Goal: Communication & Community: Answer question/provide support

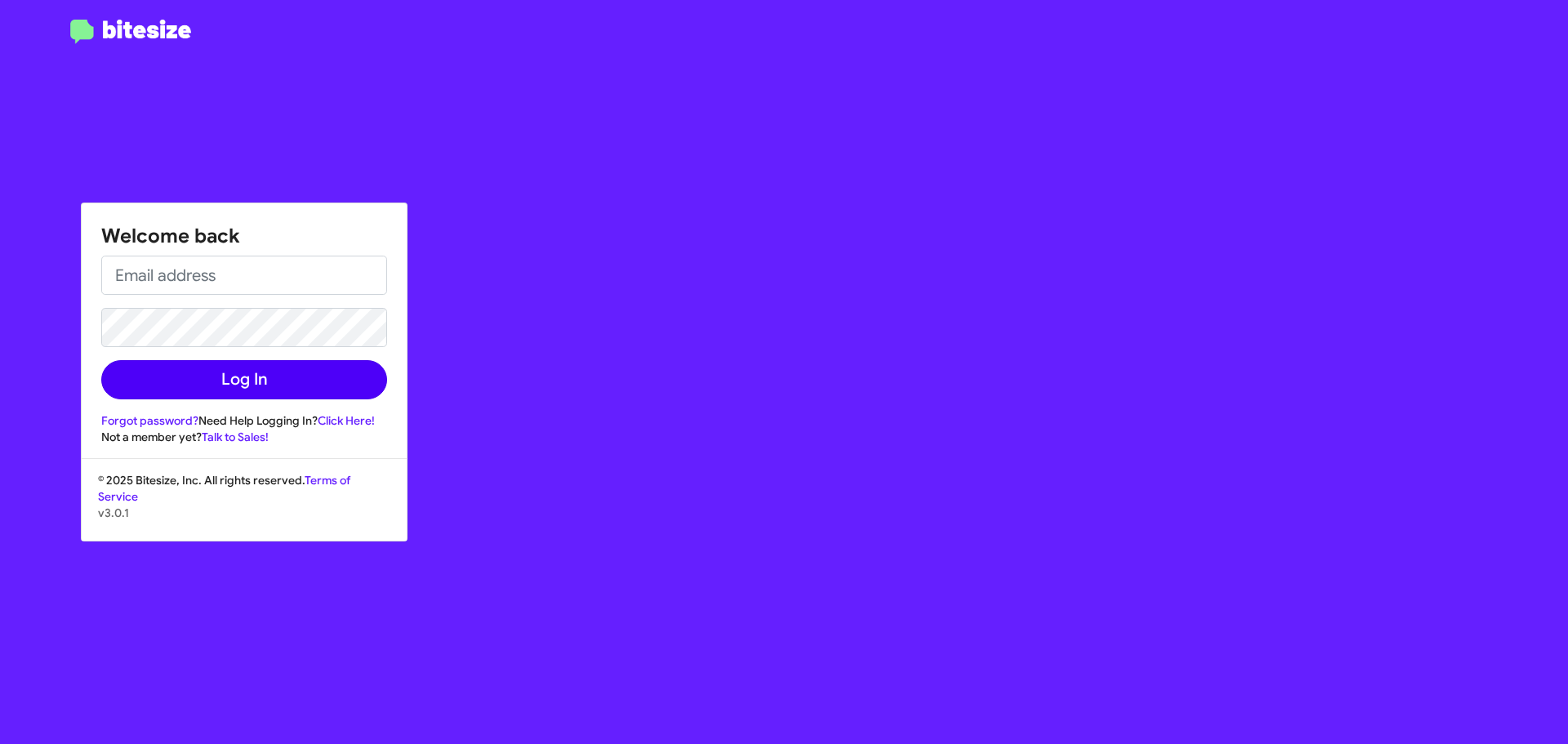
type input "[EMAIL_ADDRESS][DOMAIN_NAME]"
click at [255, 365] on button "Log In" at bounding box center [245, 379] width 286 height 39
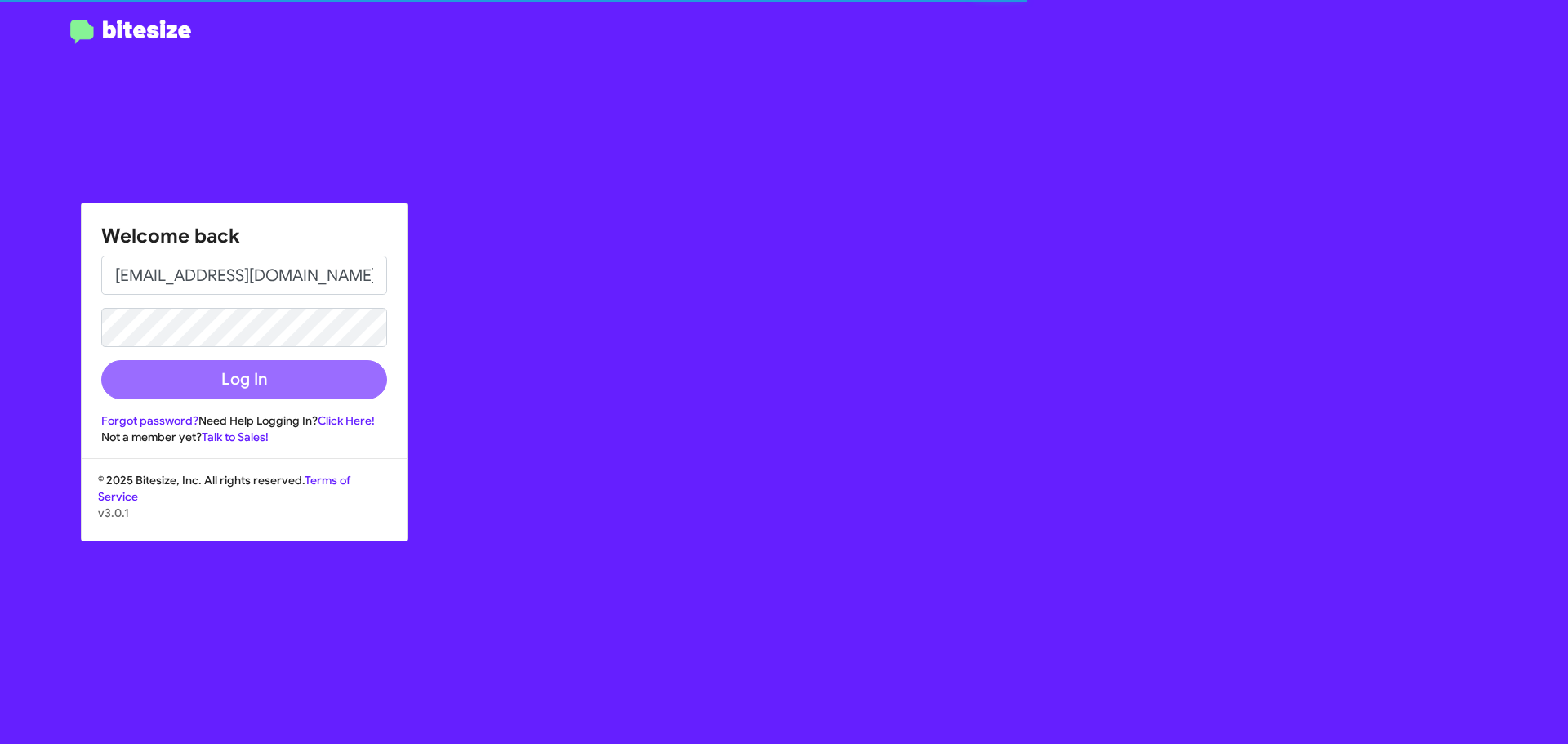
click at [815, 237] on div "Welcome back [EMAIL_ADDRESS][DOMAIN_NAME] Log In Forgot password? Need Help Log…" at bounding box center [915, 372] width 1307 height 744
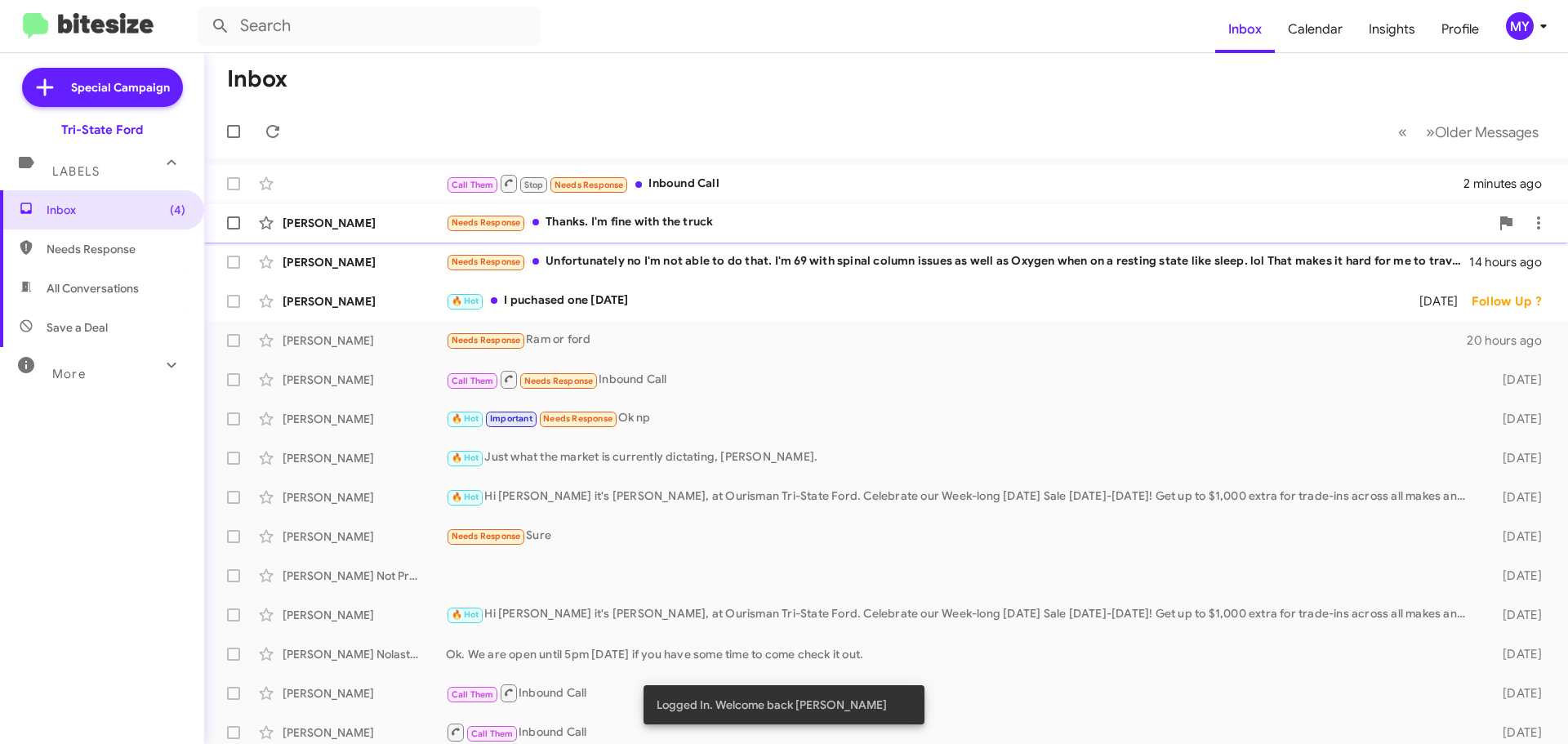
click at [711, 229] on div "Needs Response Thanks. I'm fine with the truck" at bounding box center [967, 222] width 1044 height 19
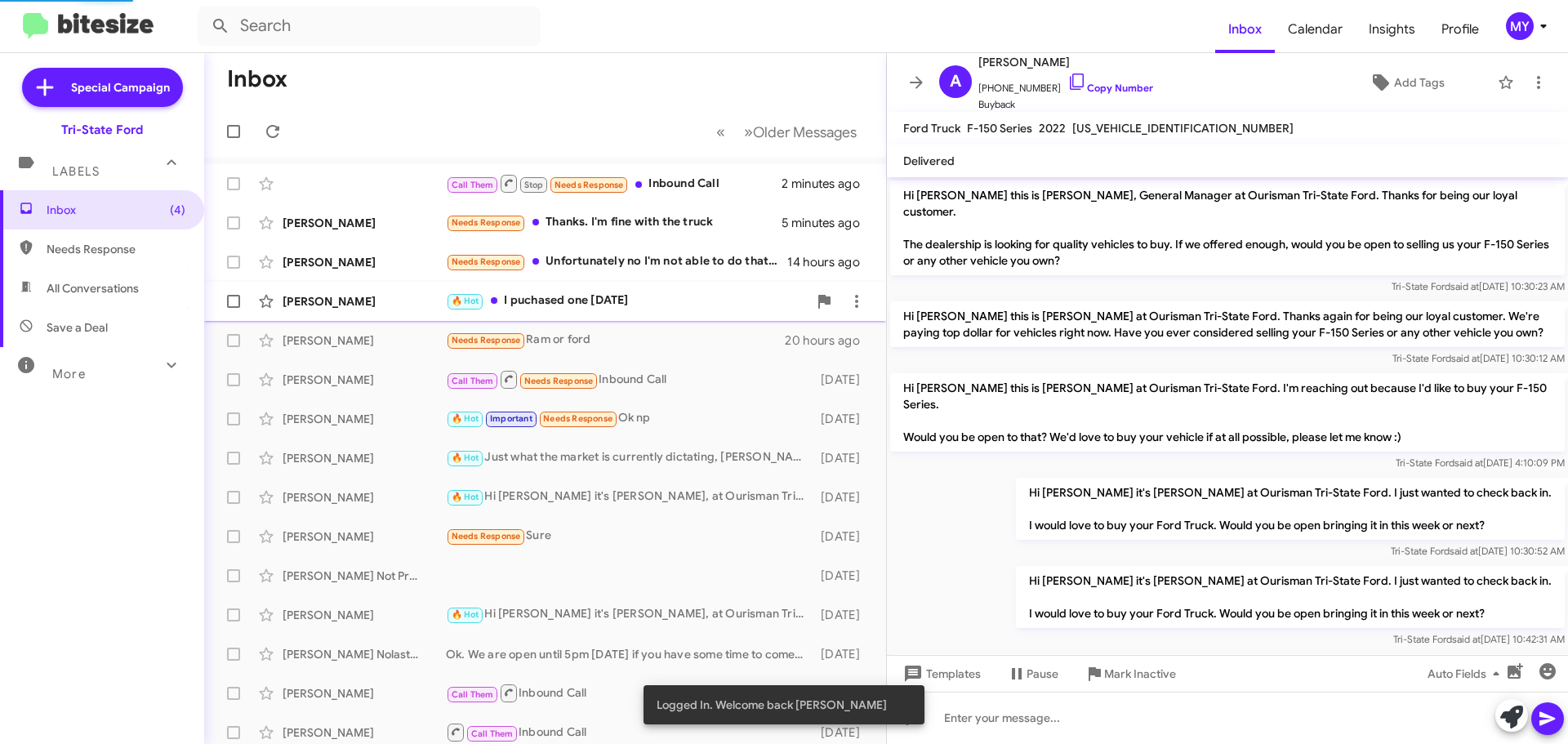
scroll to position [136, 0]
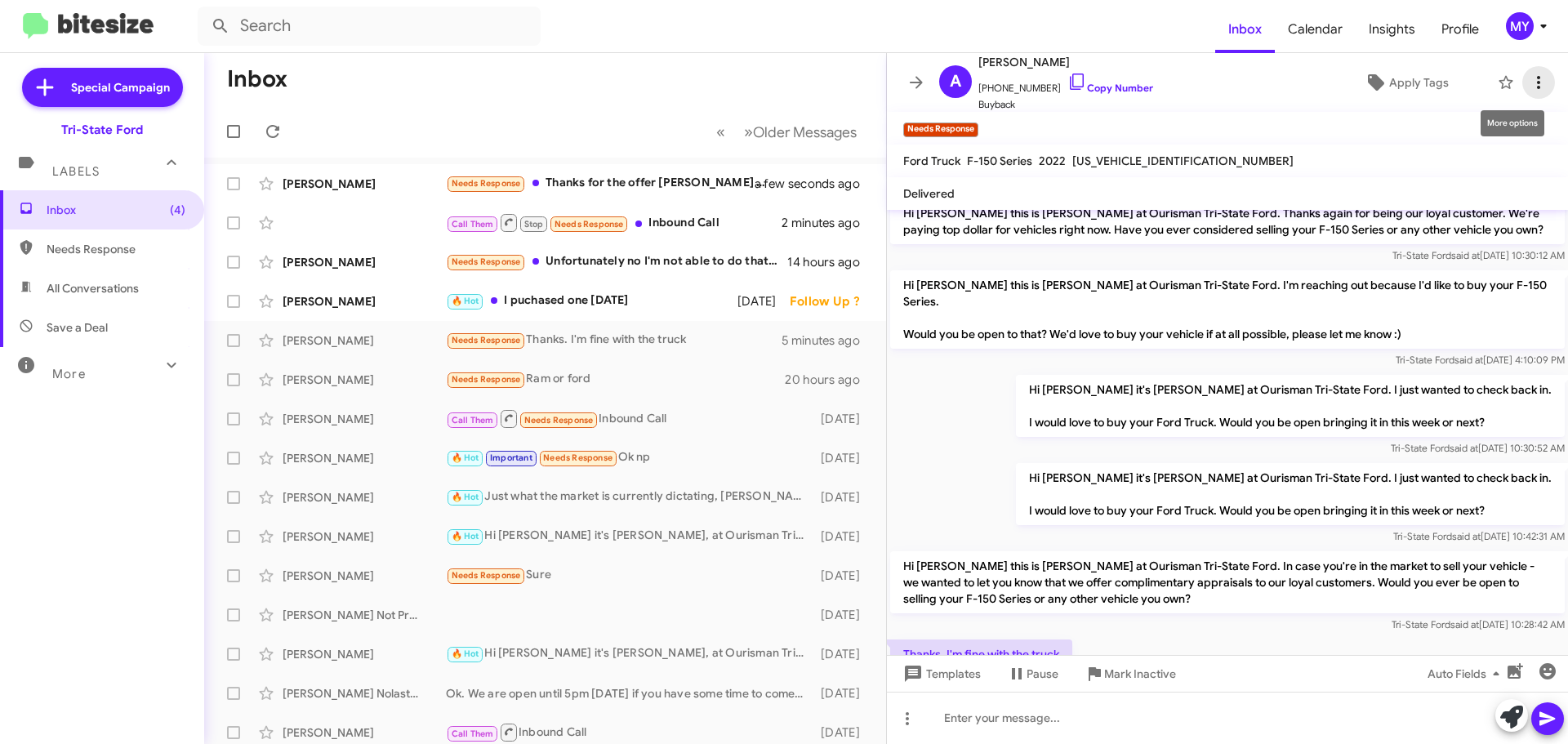
click at [1529, 77] on icon at bounding box center [1539, 82] width 20 height 20
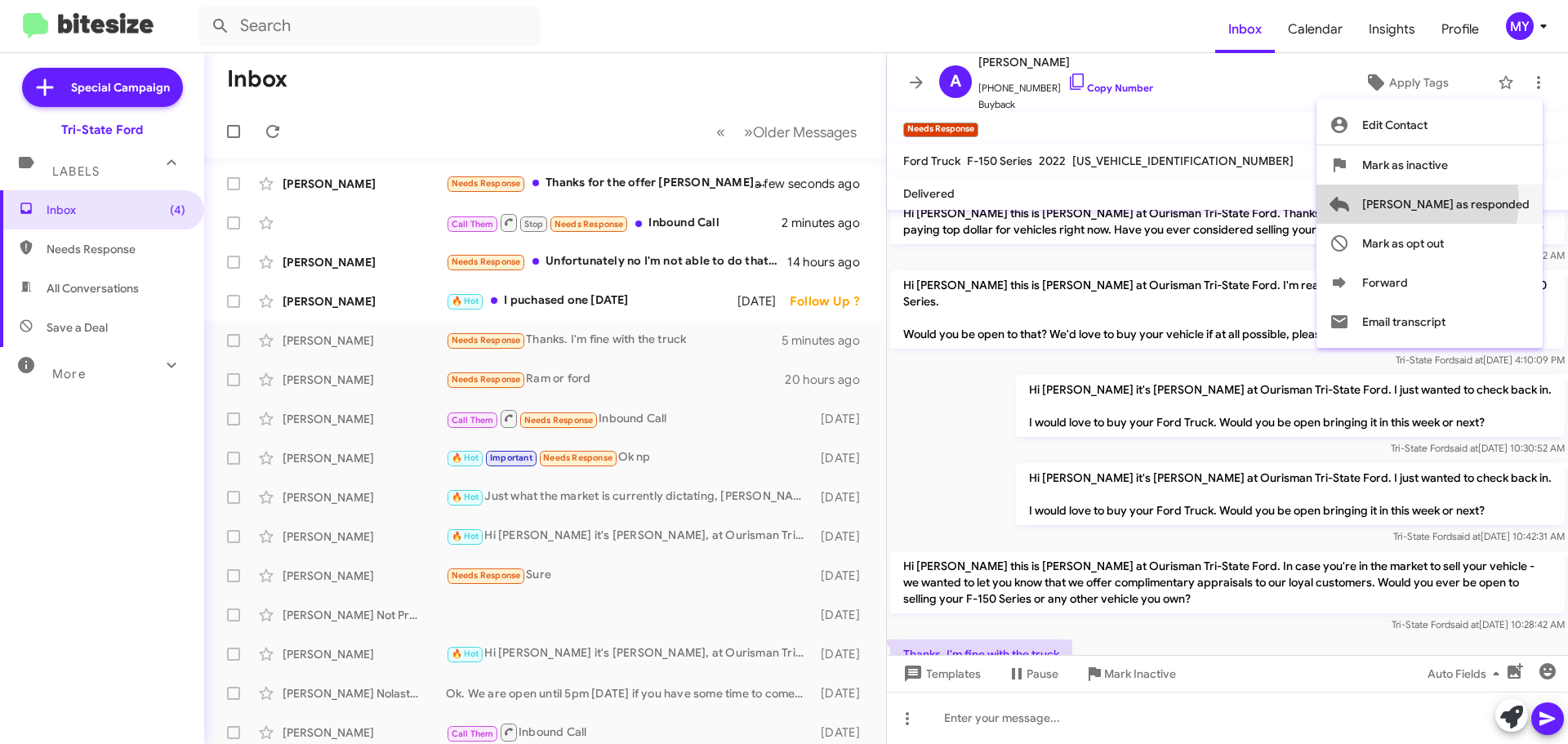
click at [1483, 200] on span "[PERSON_NAME] as responded" at bounding box center [1446, 204] width 167 height 39
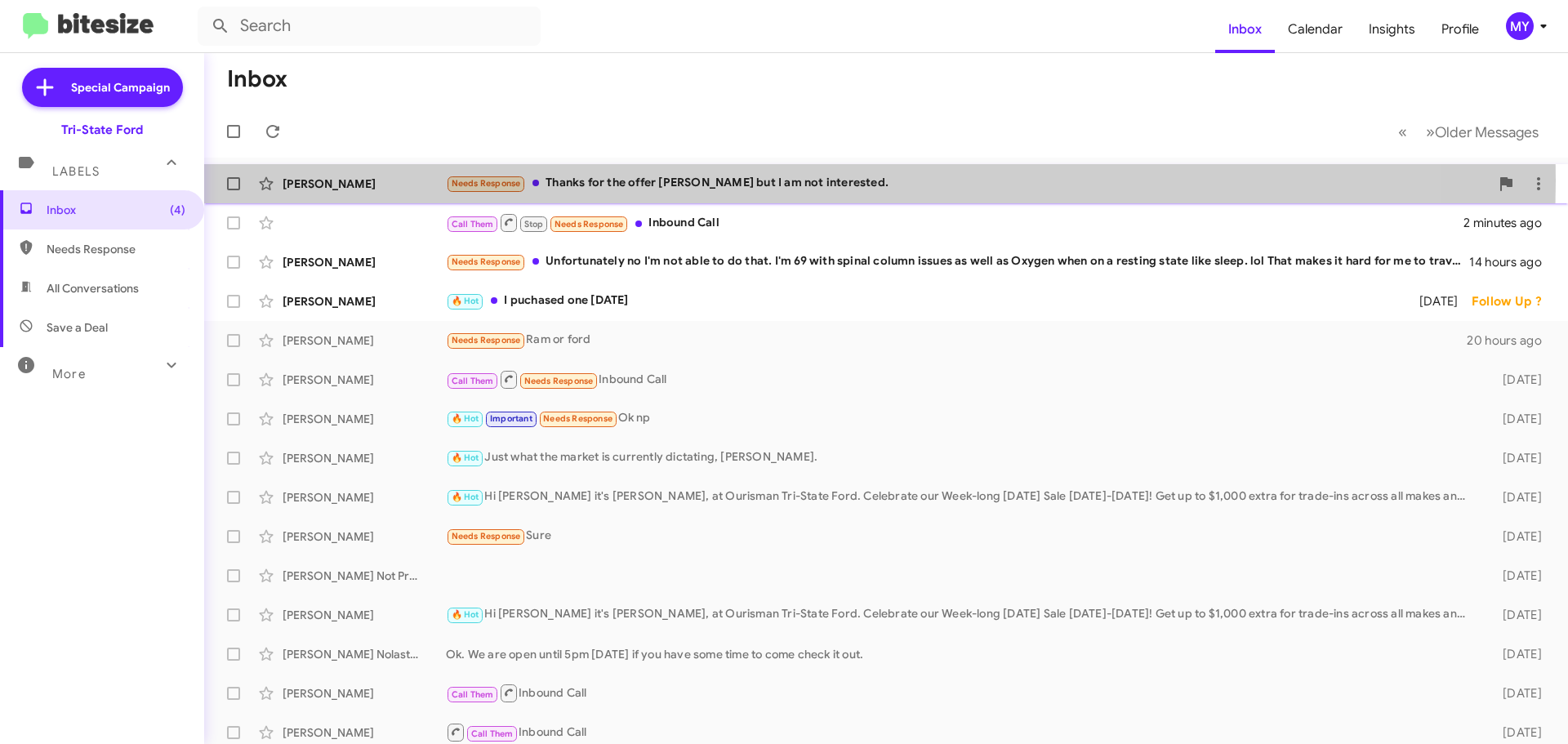
click at [772, 181] on div "Needs Response Thanks for the offer [PERSON_NAME] but I am not interested." at bounding box center [967, 183] width 1044 height 19
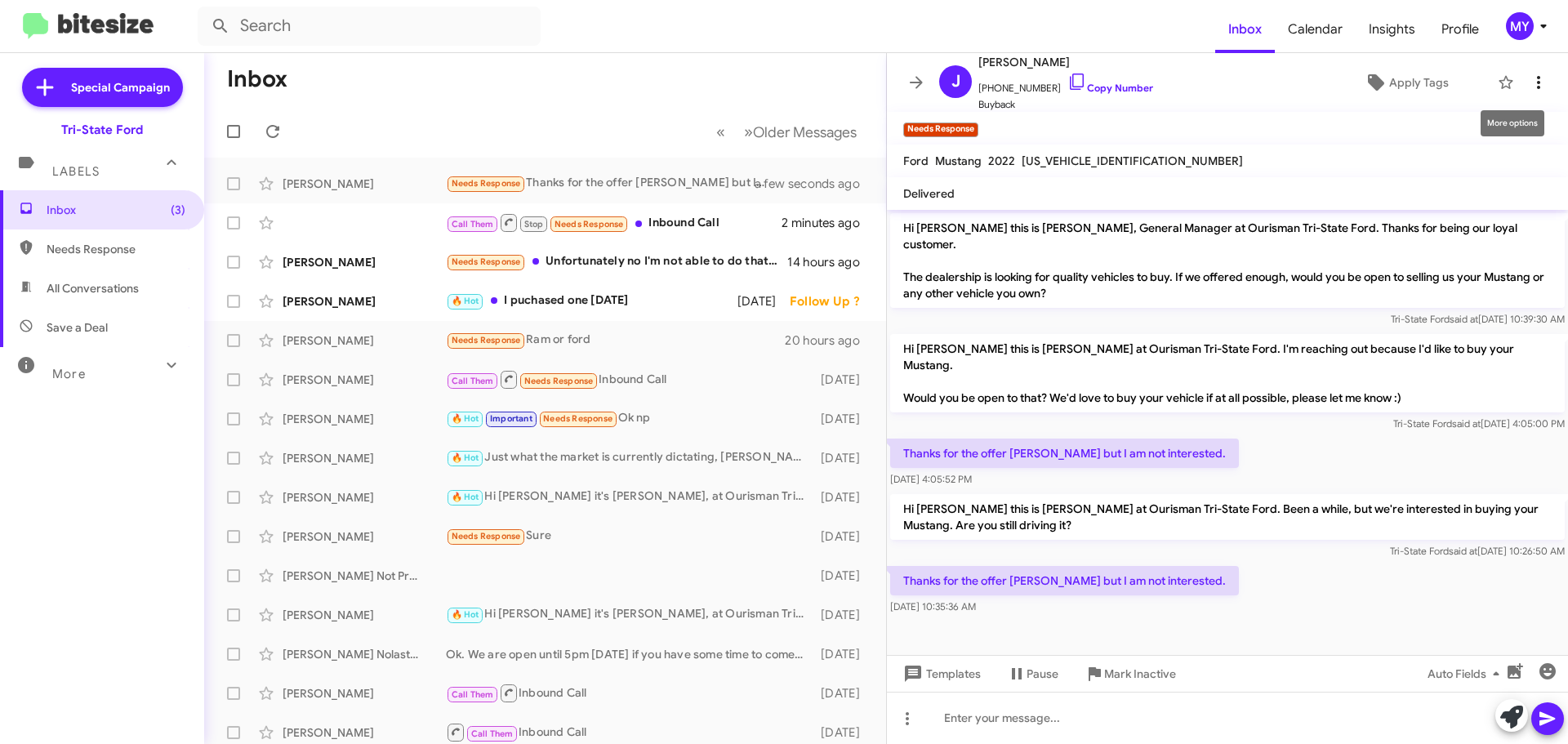
click at [1537, 77] on icon at bounding box center [1538, 82] width 3 height 13
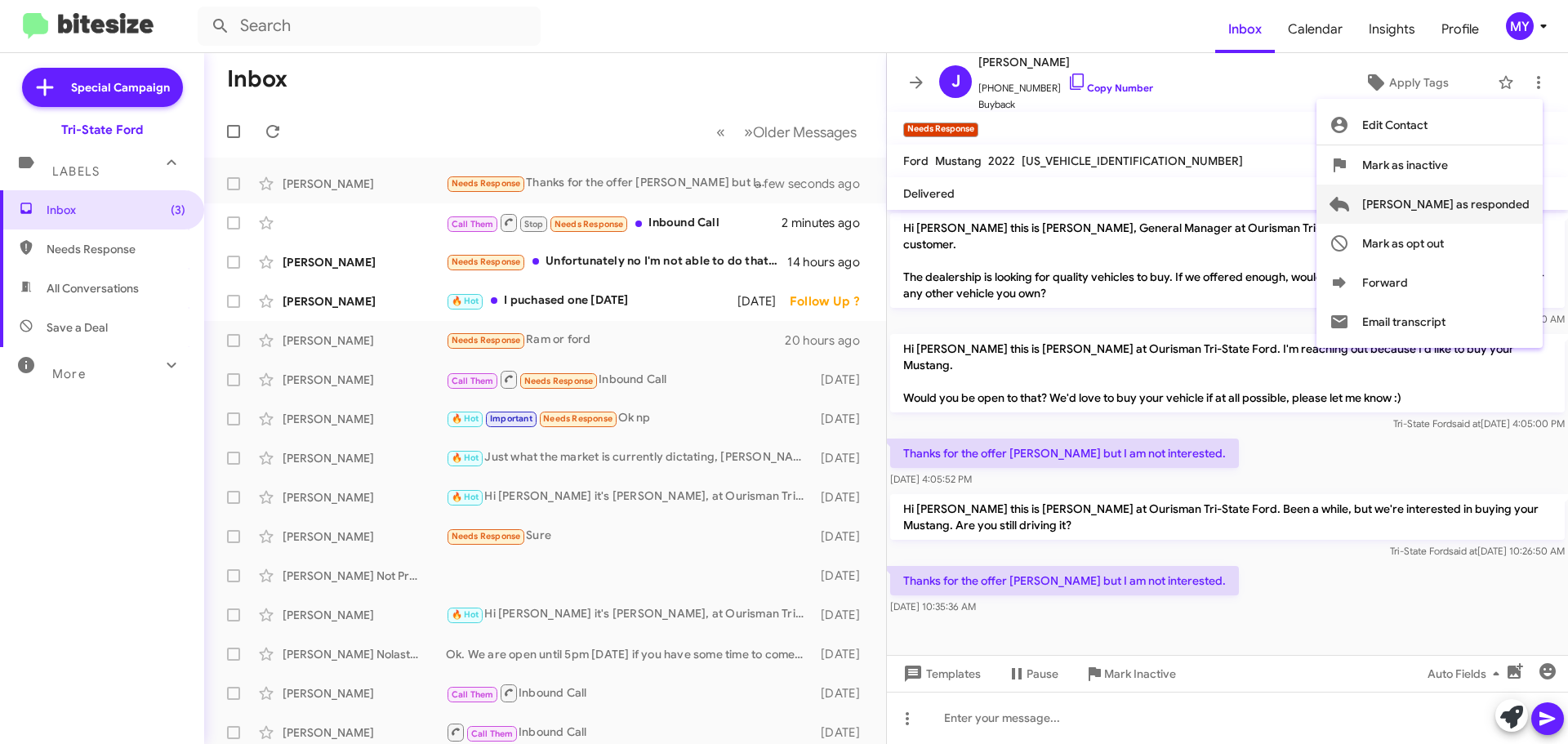
click at [1484, 201] on span "[PERSON_NAME] as responded" at bounding box center [1446, 204] width 167 height 39
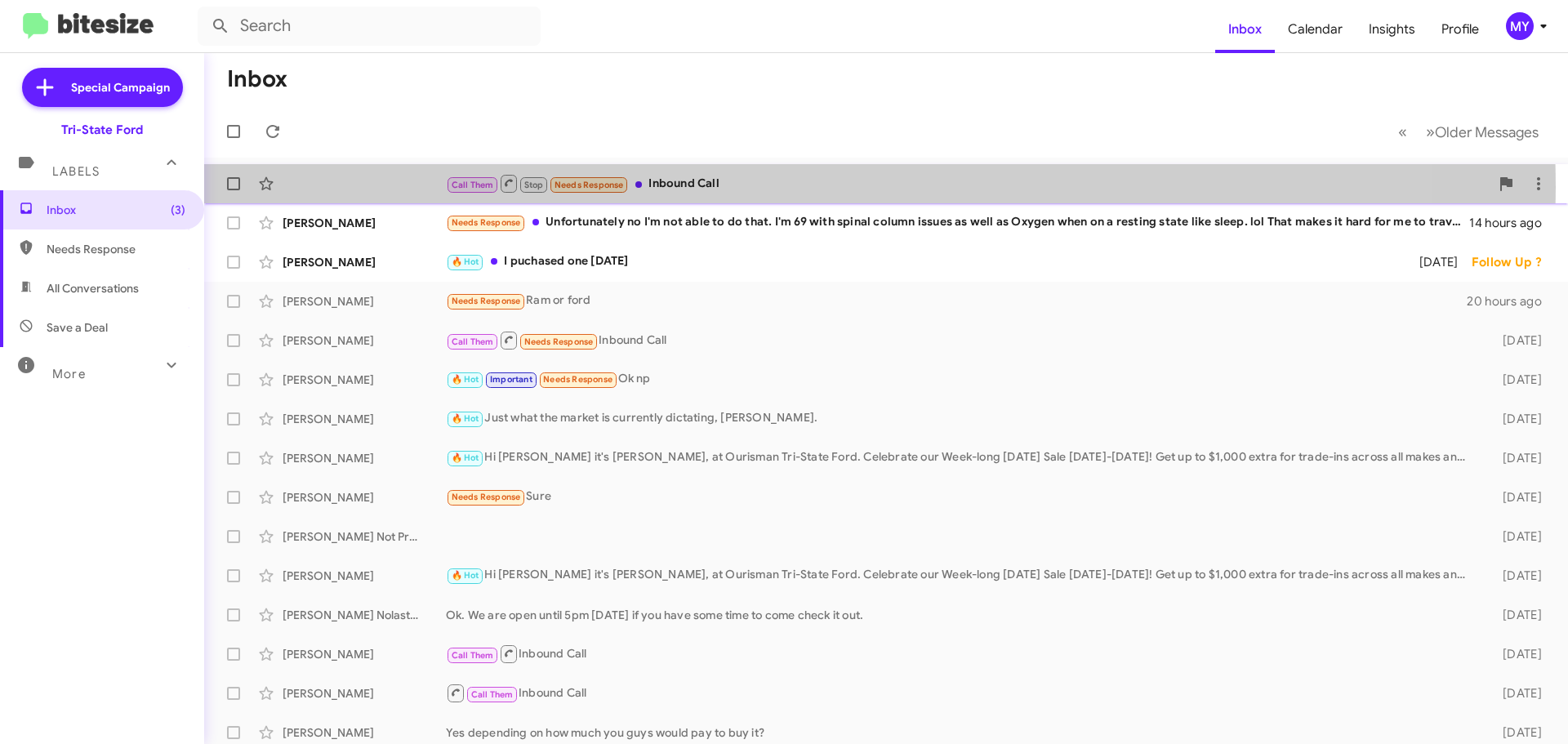
click at [768, 187] on div "Call Them Stop Needs Response Inbound Call" at bounding box center [967, 183] width 1044 height 21
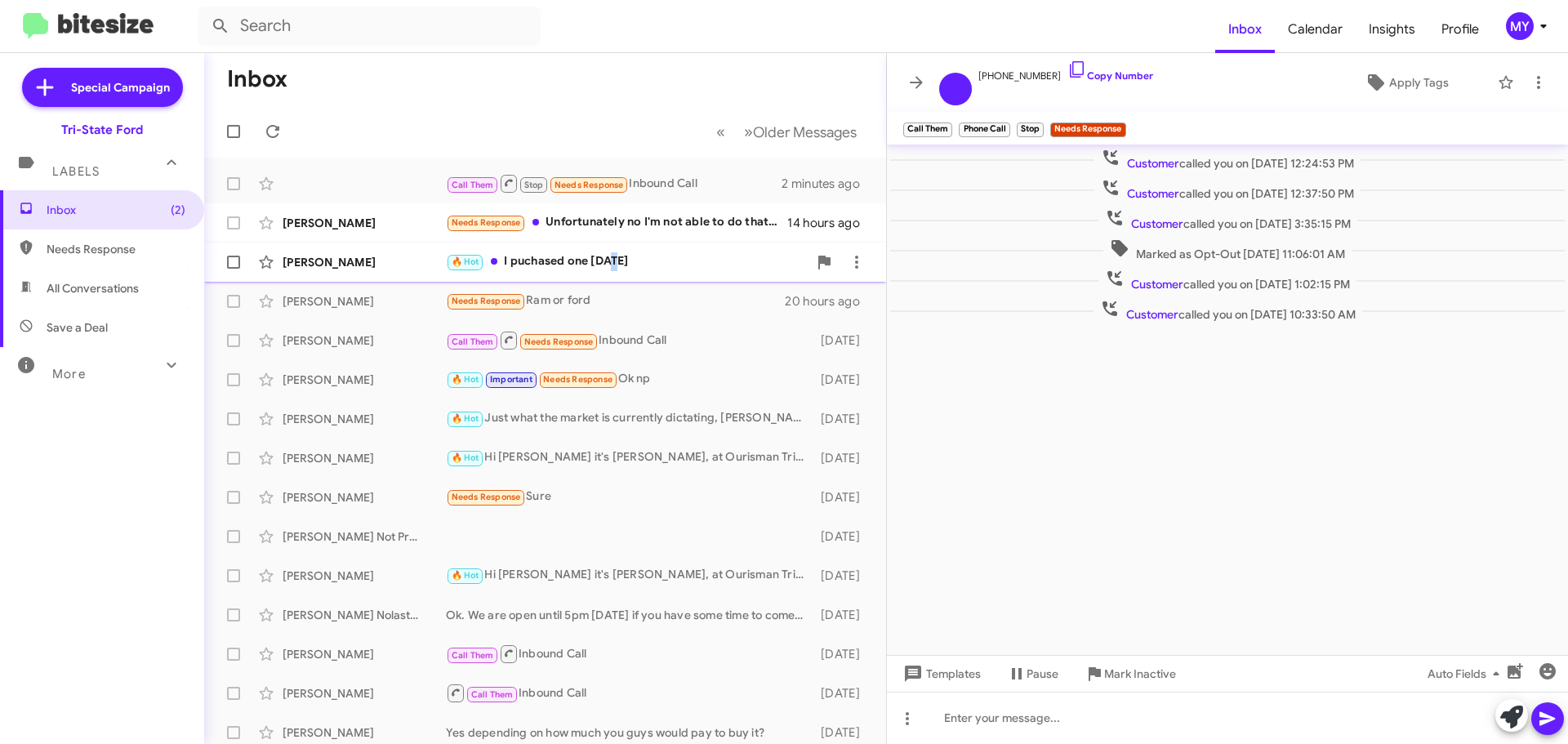
click at [617, 260] on div "🔥 Hot I puchased one [DATE]" at bounding box center [627, 261] width 362 height 19
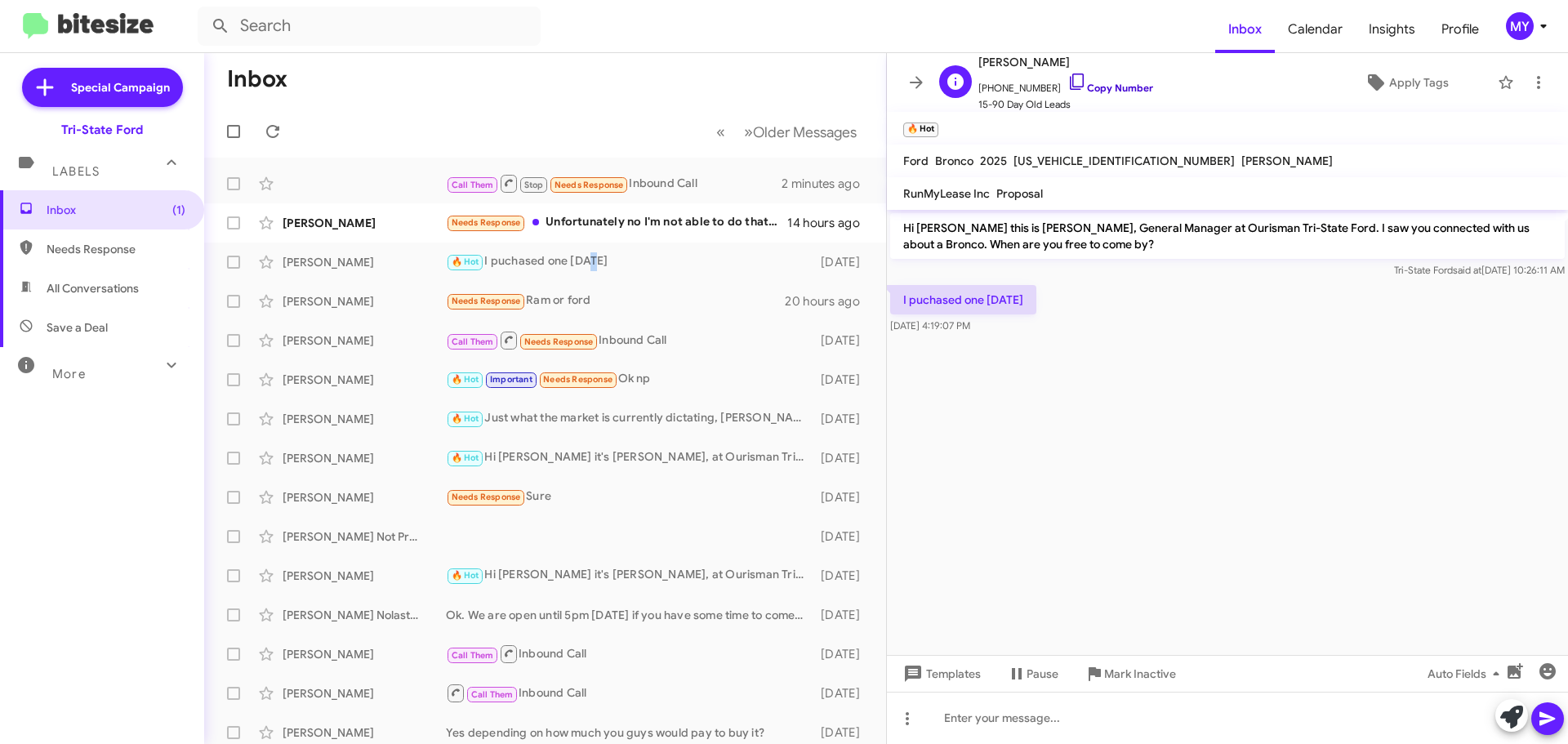
click at [1067, 81] on icon at bounding box center [1077, 81] width 20 height 20
click at [679, 225] on div "Needs Response Unfortunately no I'm not able to do that. I'm 69 with spinal col…" at bounding box center [627, 222] width 362 height 19
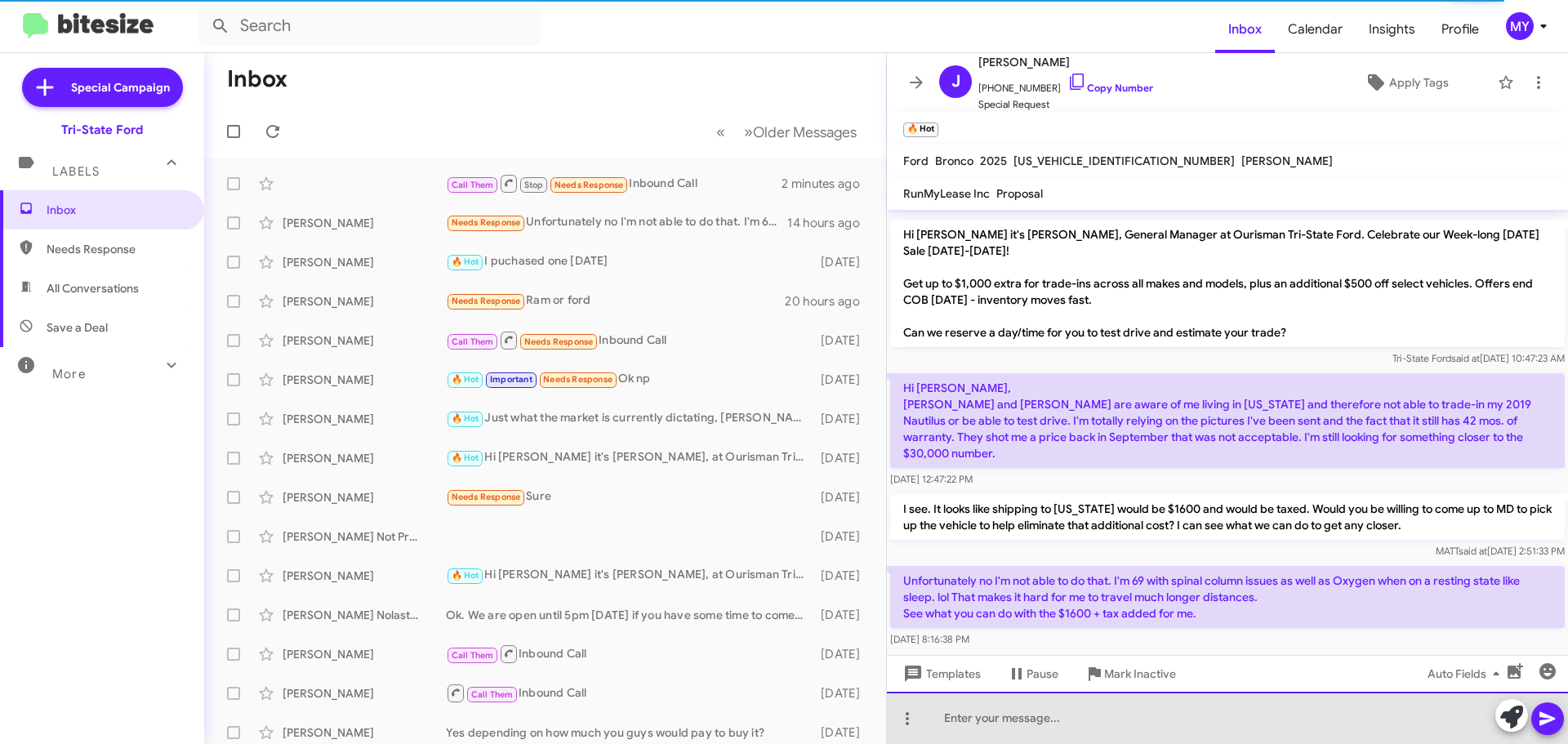
click at [1012, 722] on div at bounding box center [1228, 717] width 681 height 52
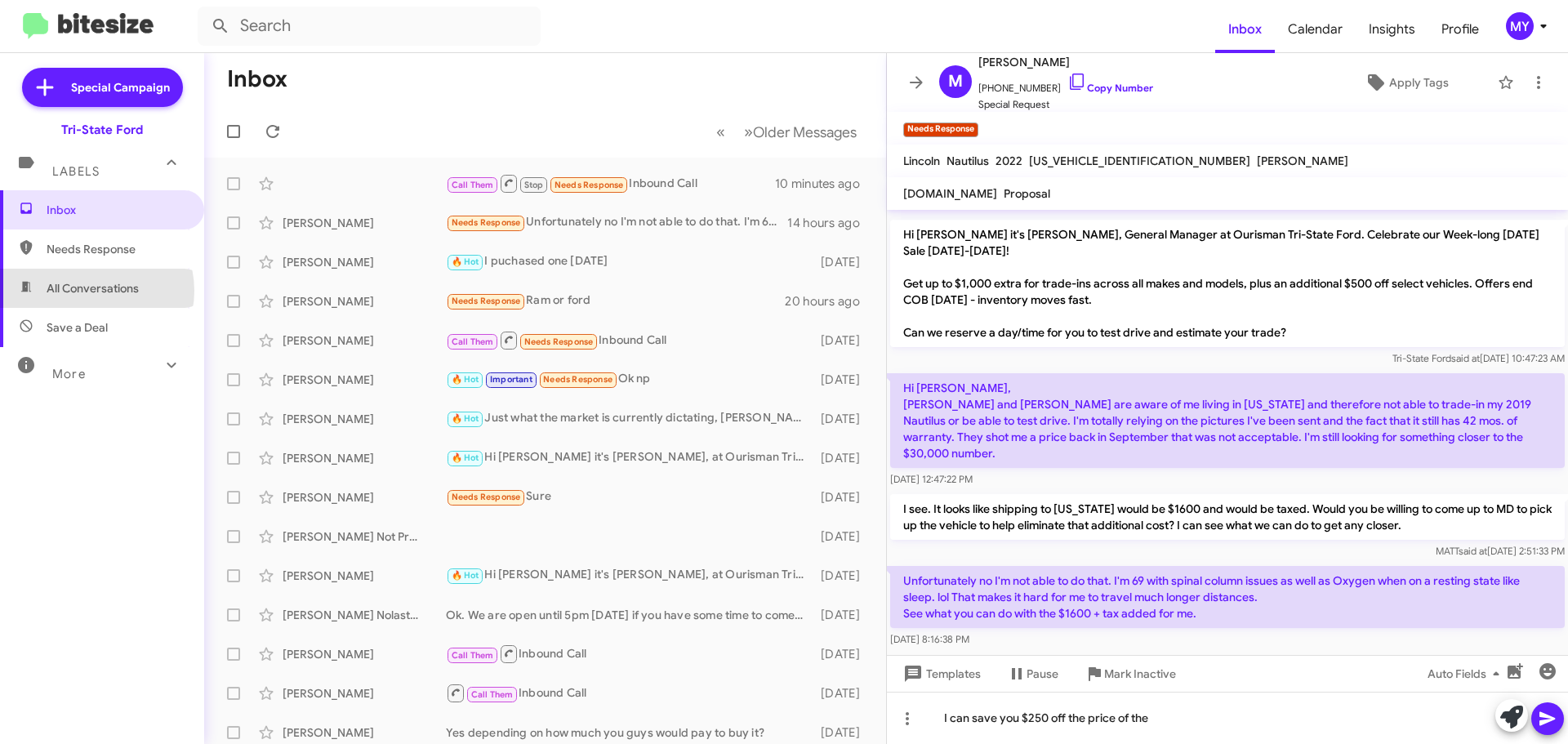
click at [145, 279] on span "All Conversations" at bounding box center [102, 288] width 204 height 39
type input "in:all-conversations"
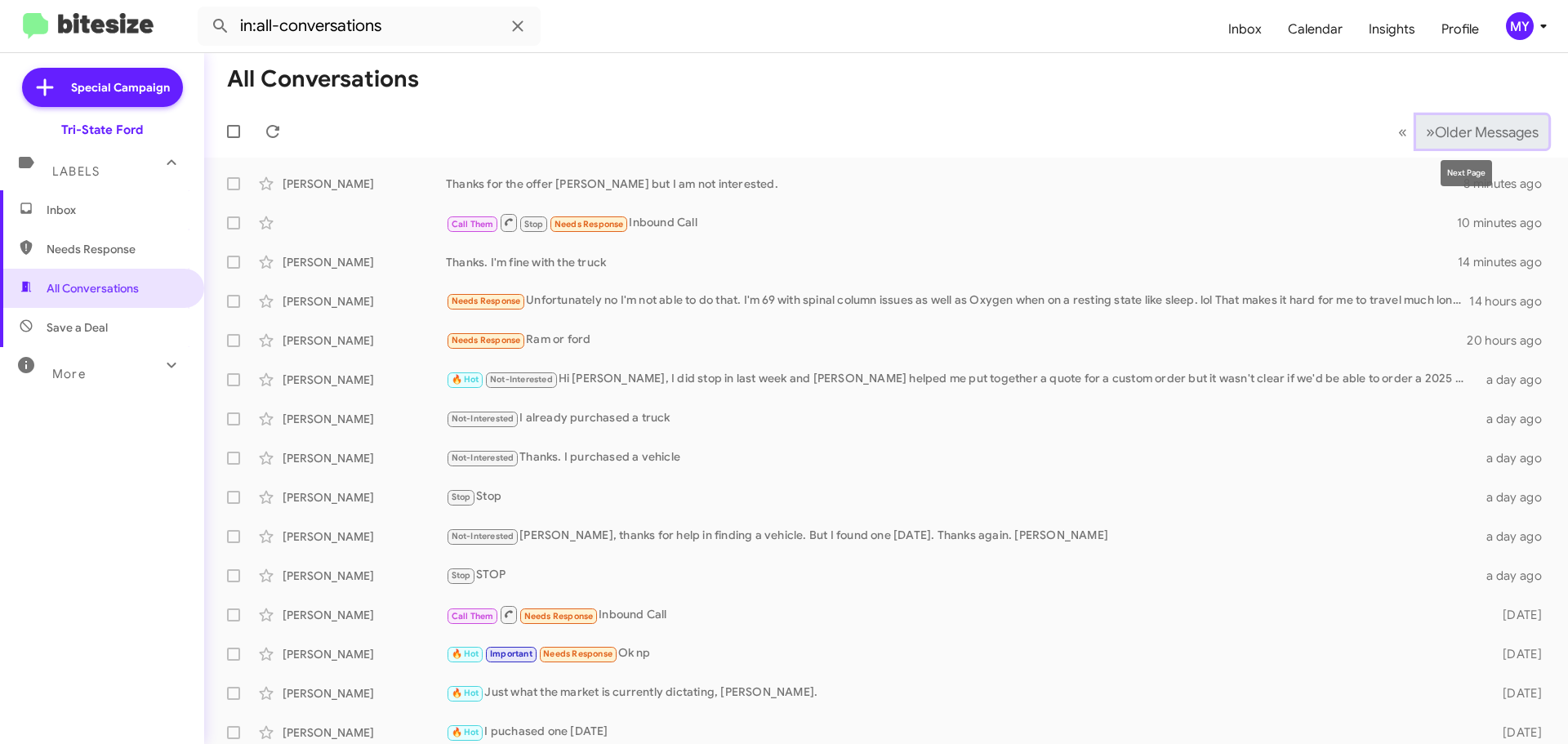
click at [1435, 130] on span "Older Messages" at bounding box center [1487, 132] width 104 height 18
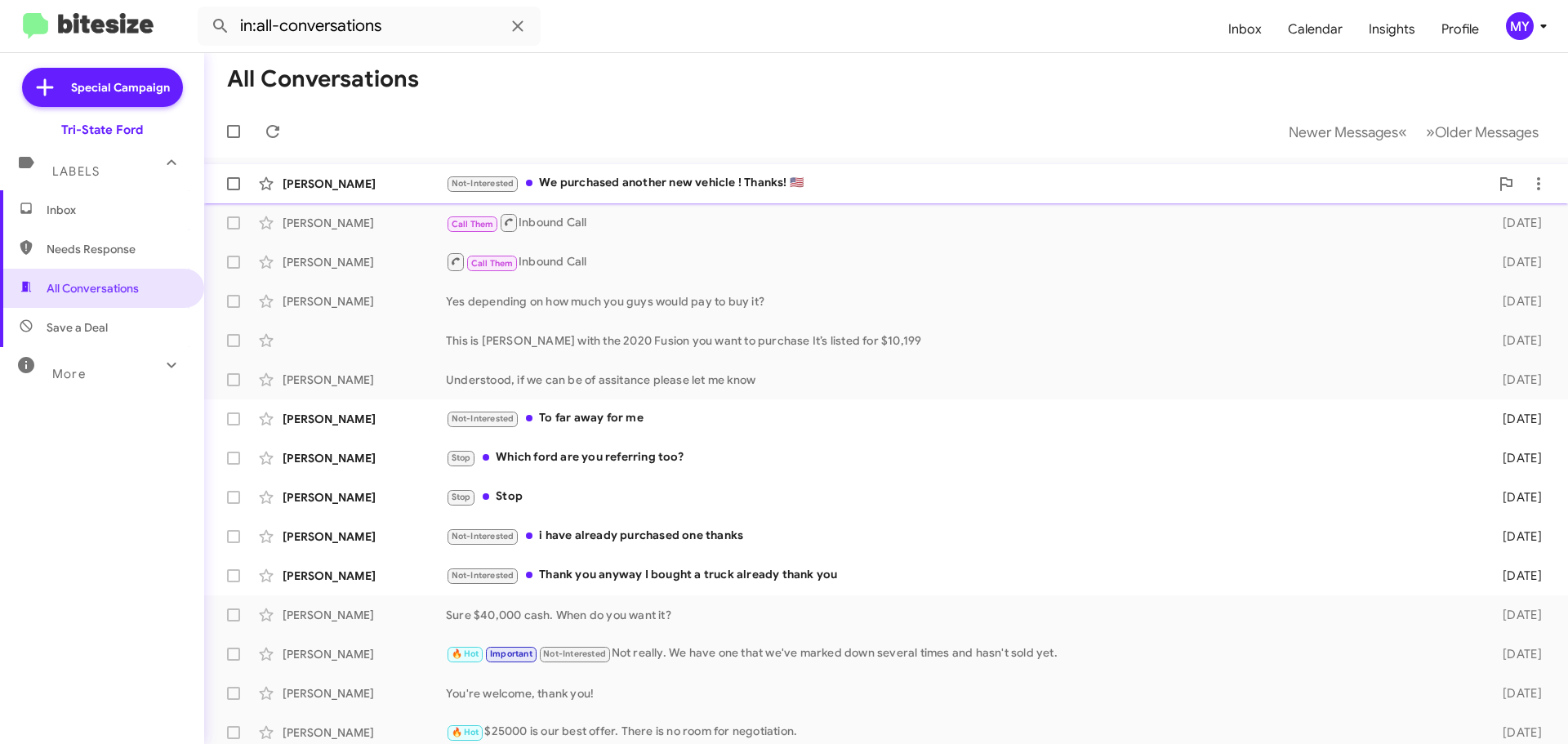
click at [766, 183] on div "Not-Interested We purchased another new vehicle ! Thanks! 🇺🇸" at bounding box center [967, 183] width 1044 height 19
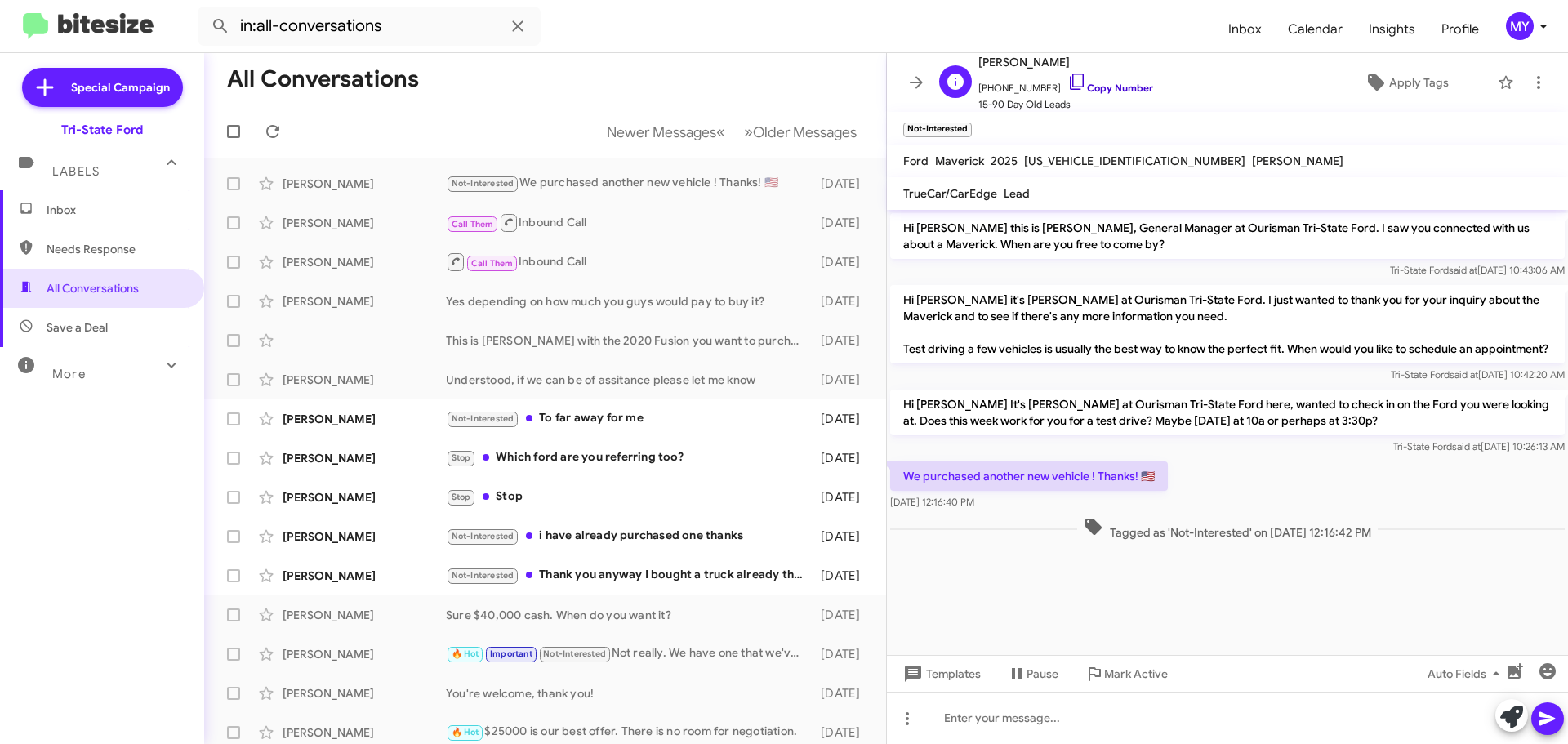
click at [1067, 83] on icon at bounding box center [1077, 81] width 20 height 20
click at [629, 417] on div "Not-Interested To far away for me" at bounding box center [627, 417] width 362 height 19
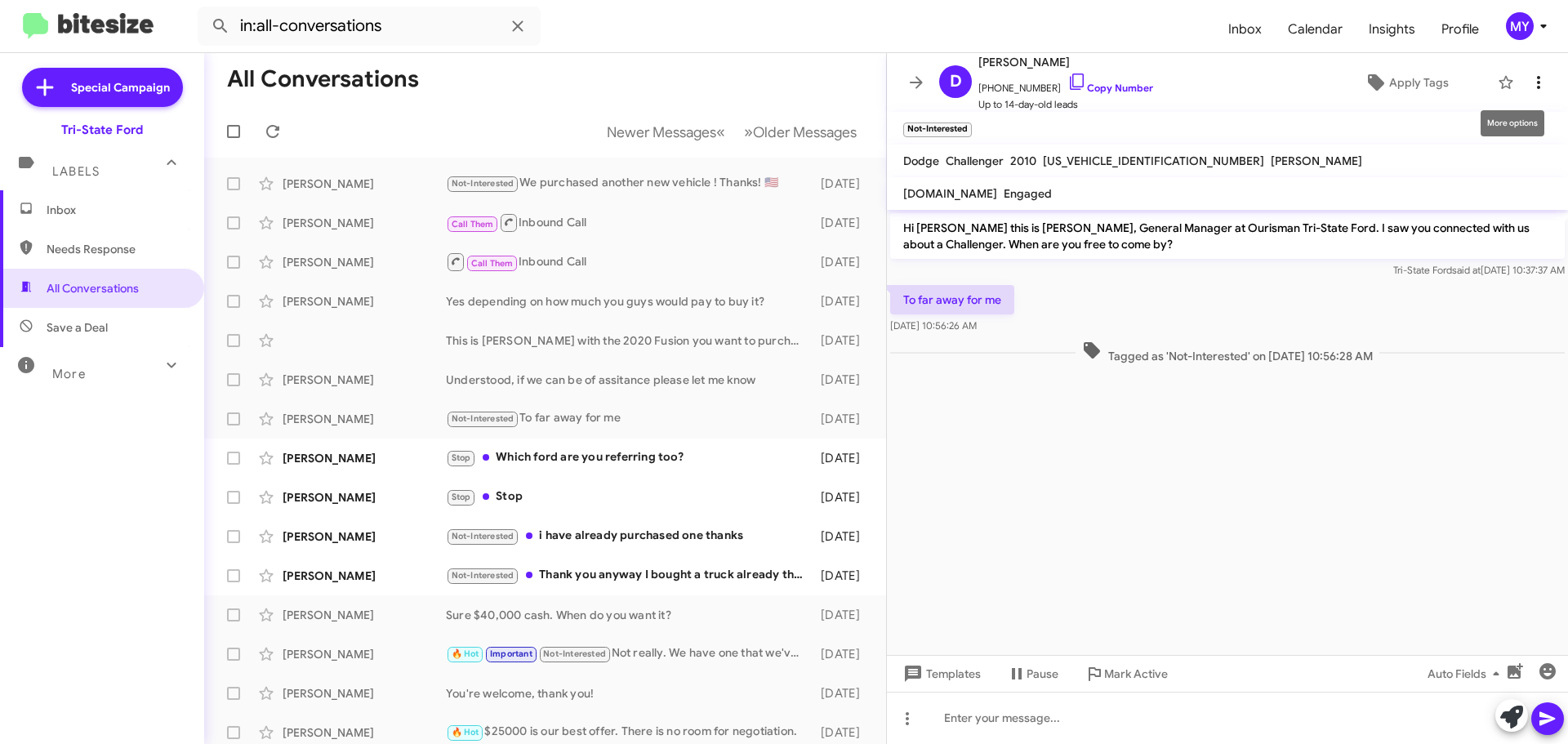
click at [1537, 78] on icon at bounding box center [1538, 82] width 3 height 13
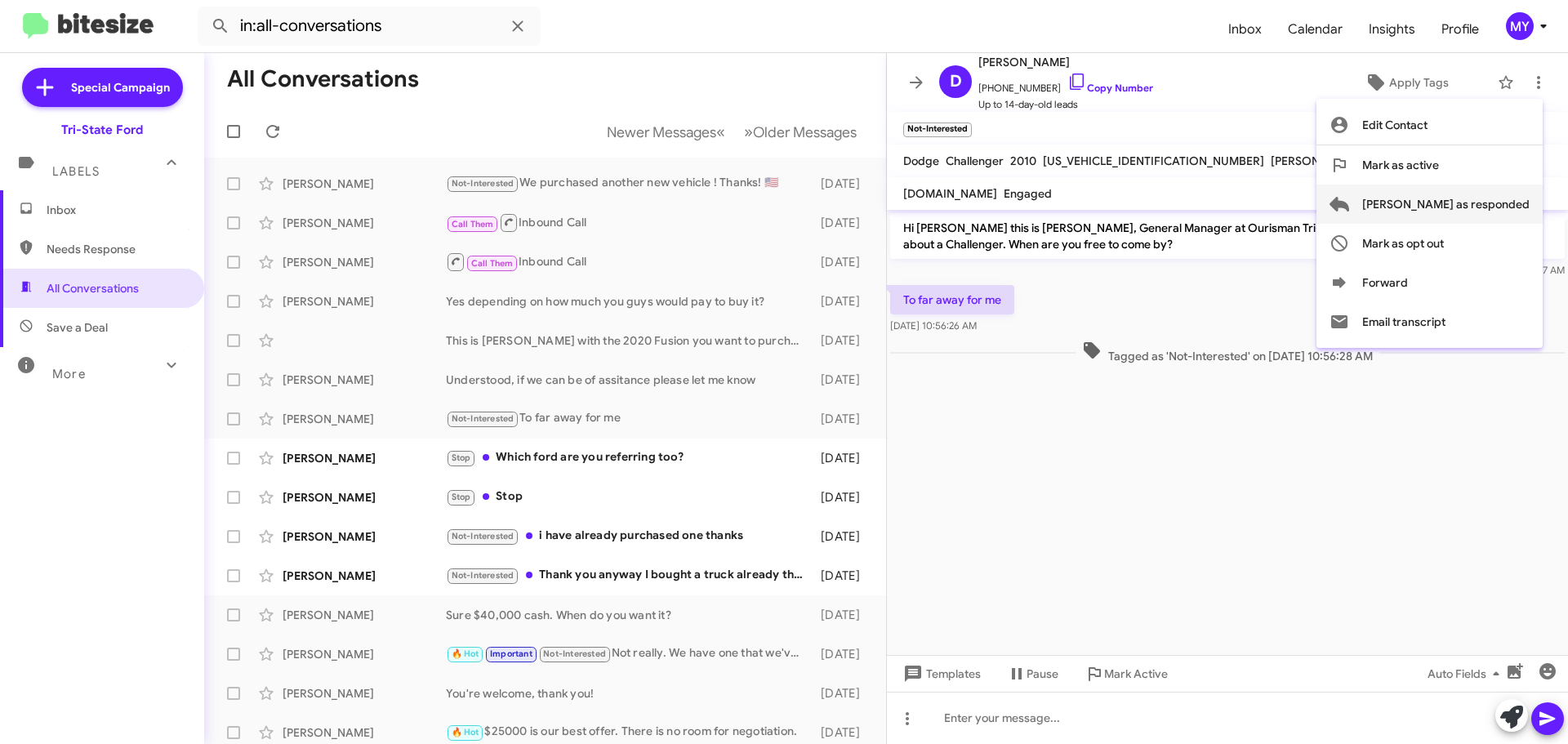
click at [1463, 196] on span "[PERSON_NAME] as responded" at bounding box center [1446, 204] width 167 height 39
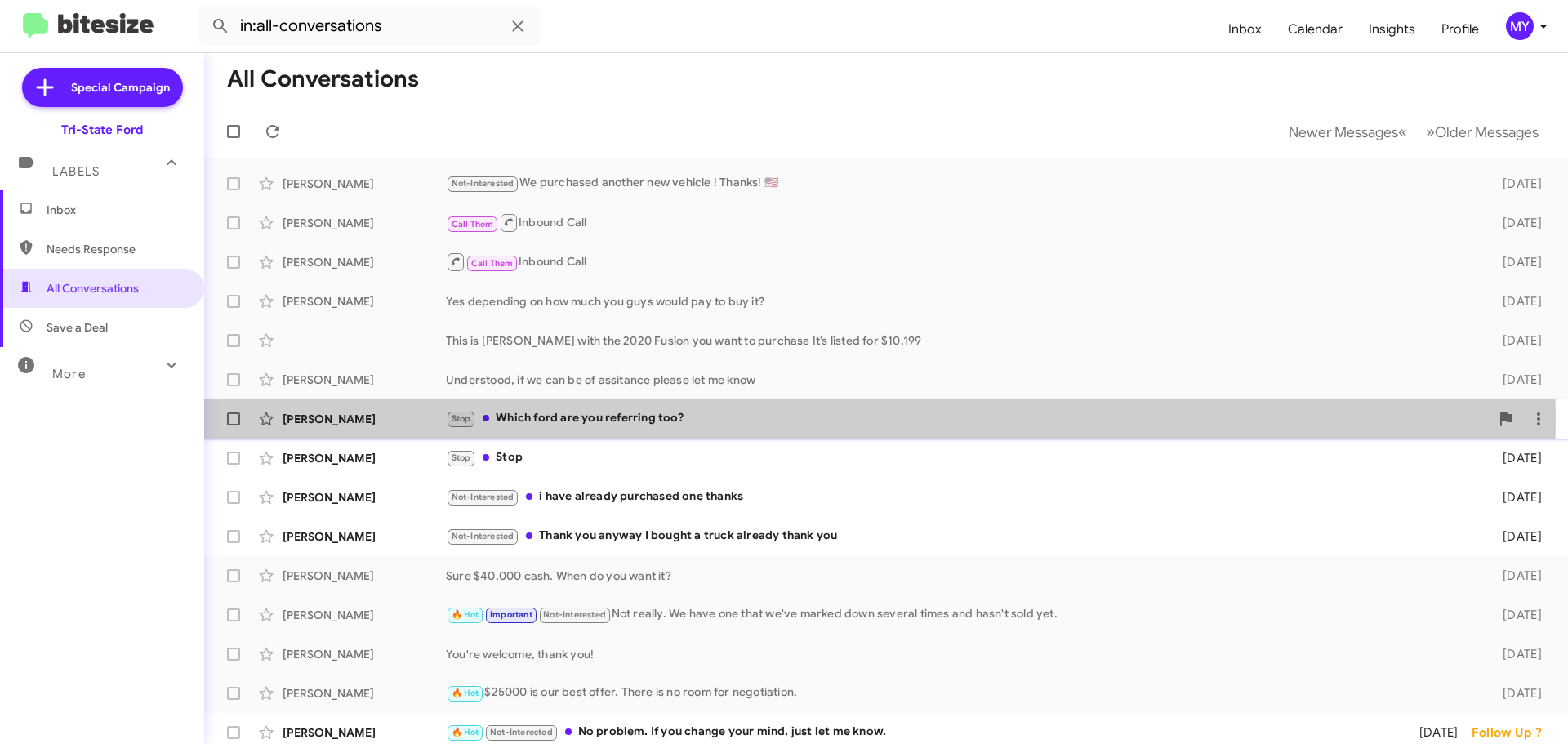
click at [607, 420] on div "Stop Which ford are you referring too?" at bounding box center [967, 417] width 1044 height 19
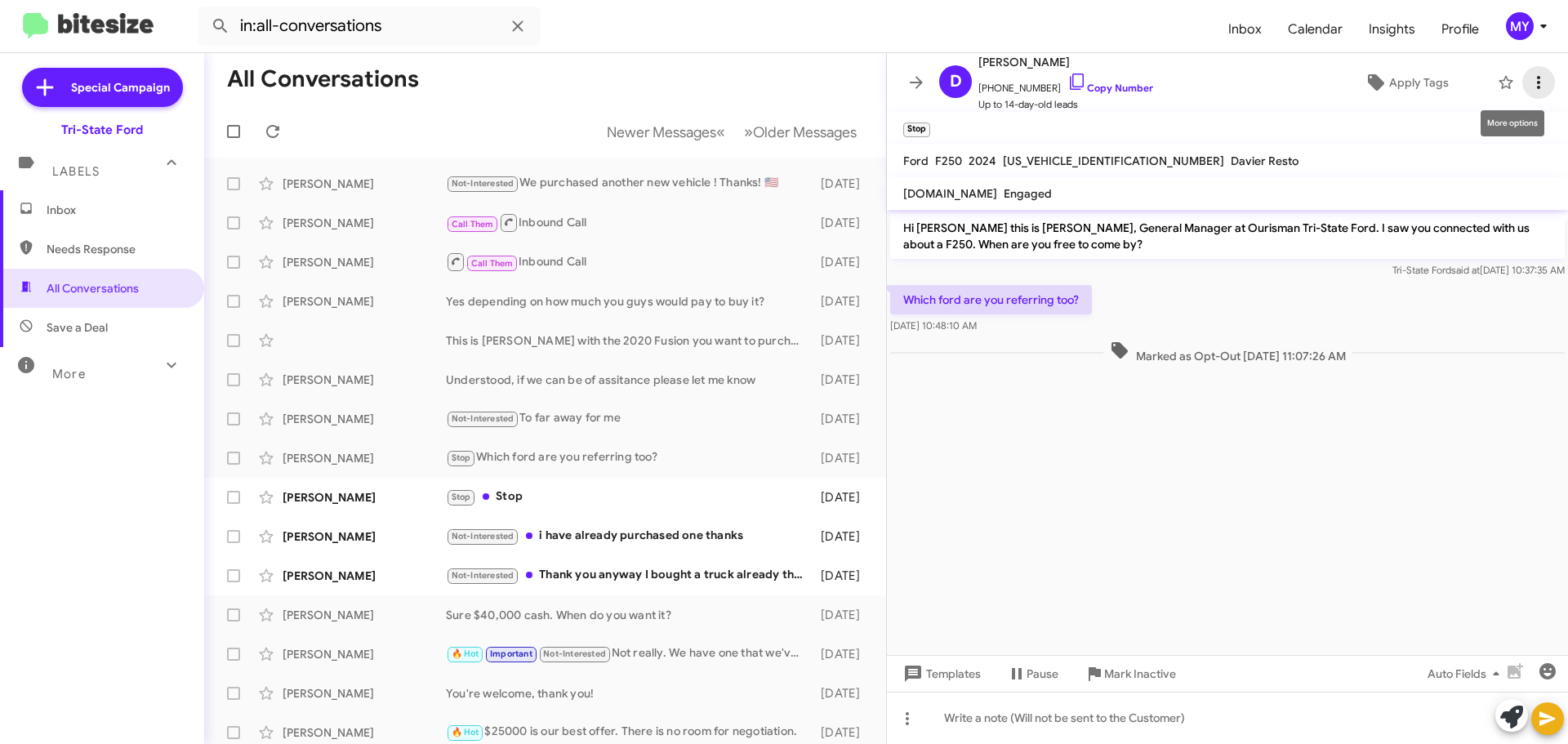
click at [1529, 76] on icon at bounding box center [1539, 82] width 20 height 20
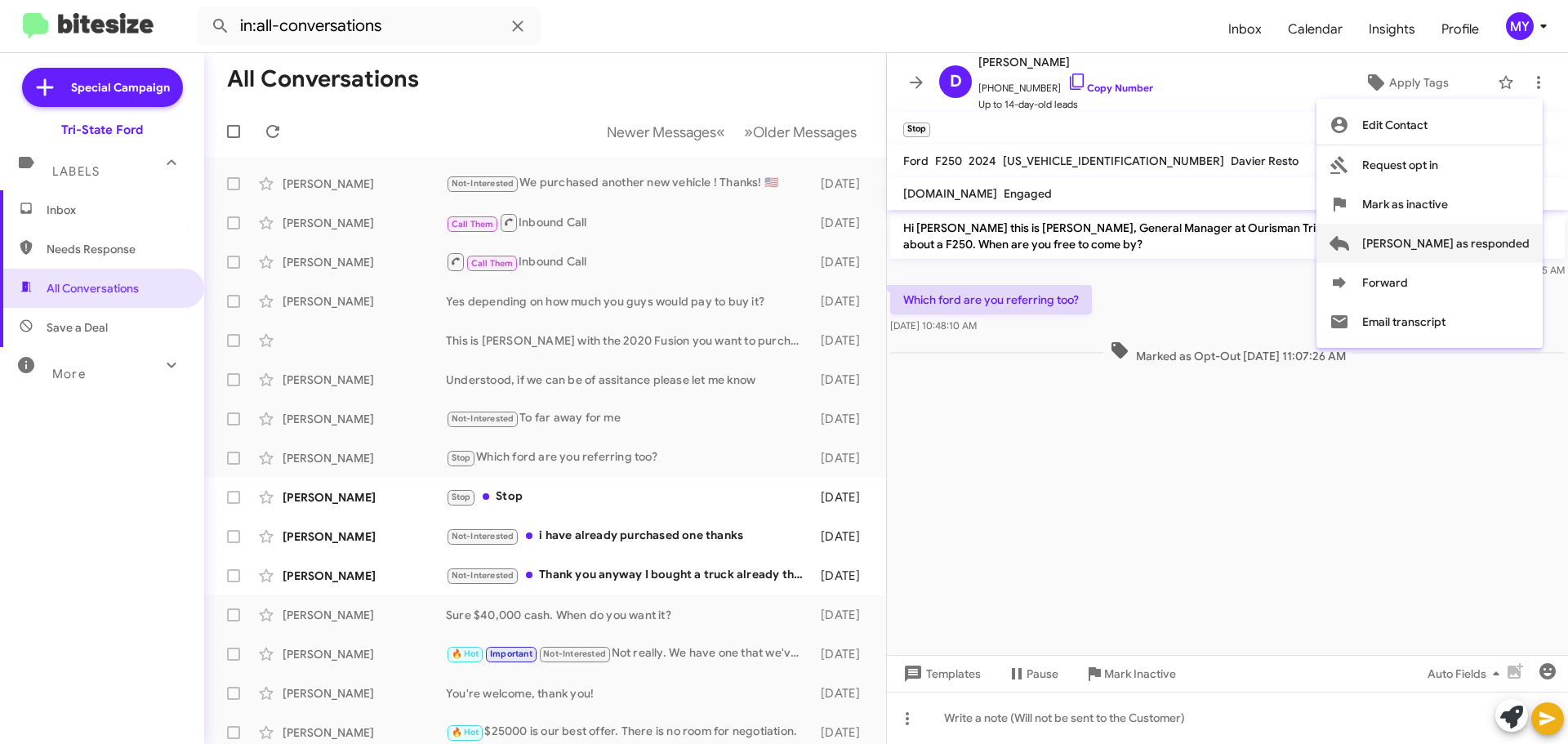
click at [1478, 245] on span "[PERSON_NAME] as responded" at bounding box center [1446, 243] width 167 height 39
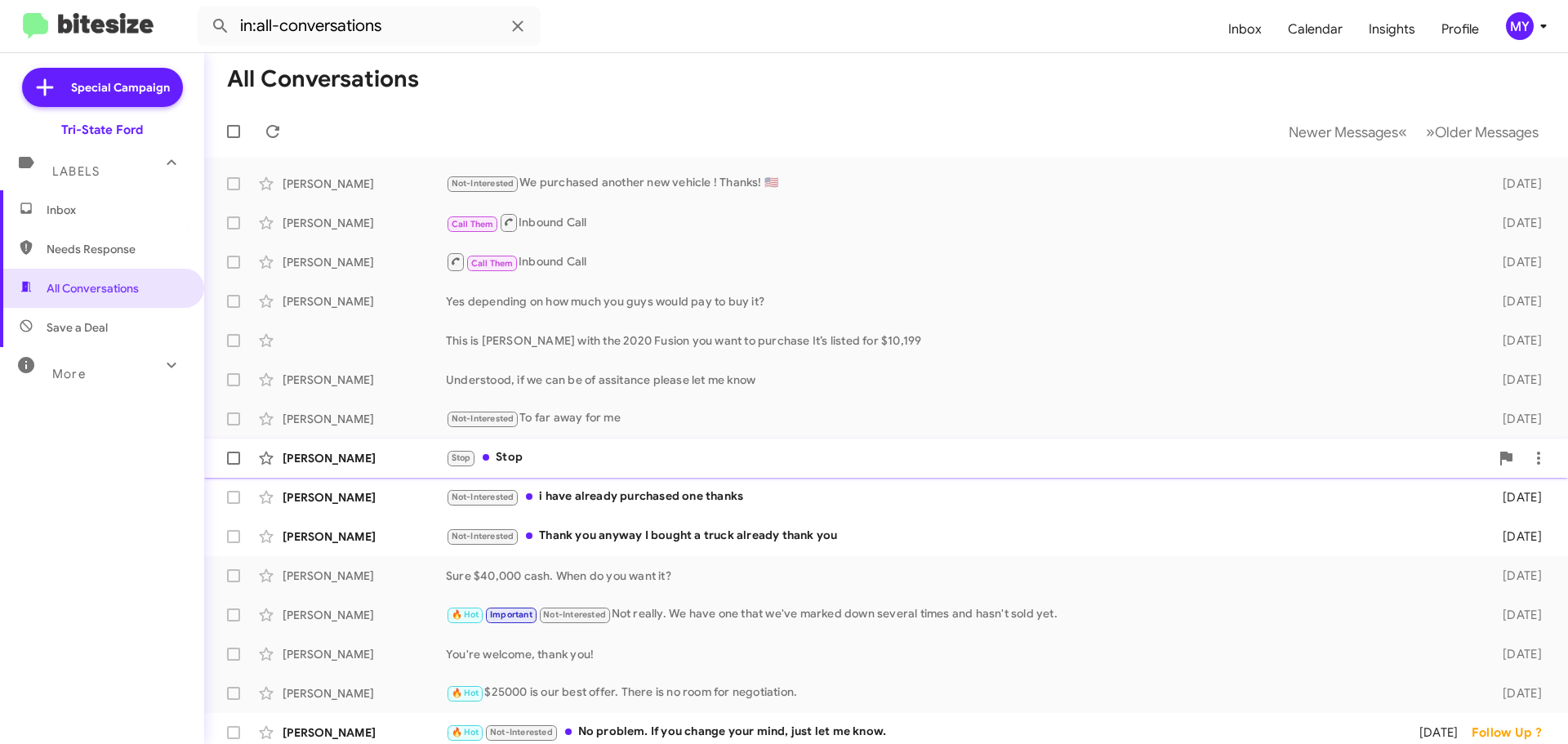
click at [633, 463] on div "Stop Stop" at bounding box center [967, 457] width 1044 height 19
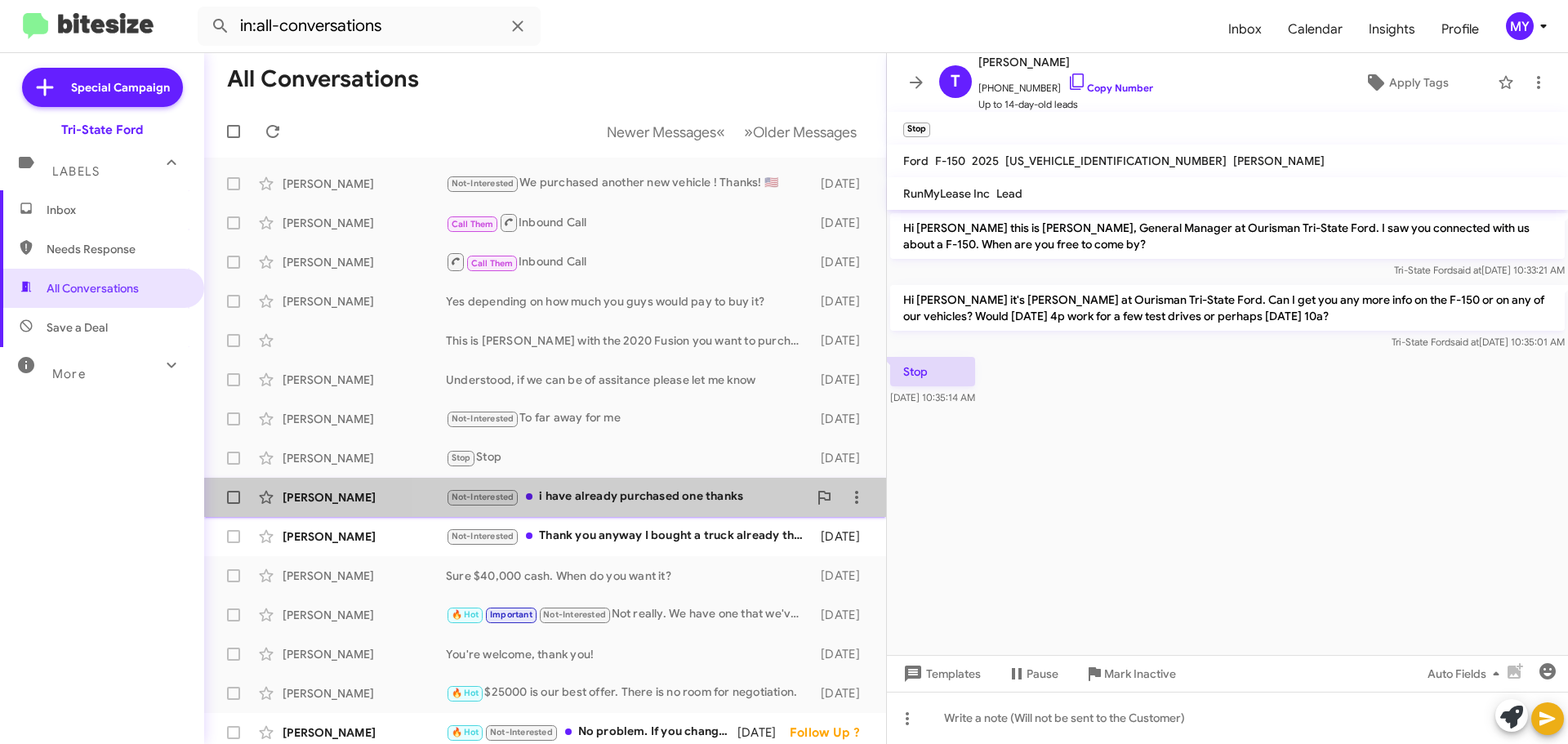
click at [649, 500] on div "Not-Interested i have already purchased one thanks" at bounding box center [627, 497] width 362 height 19
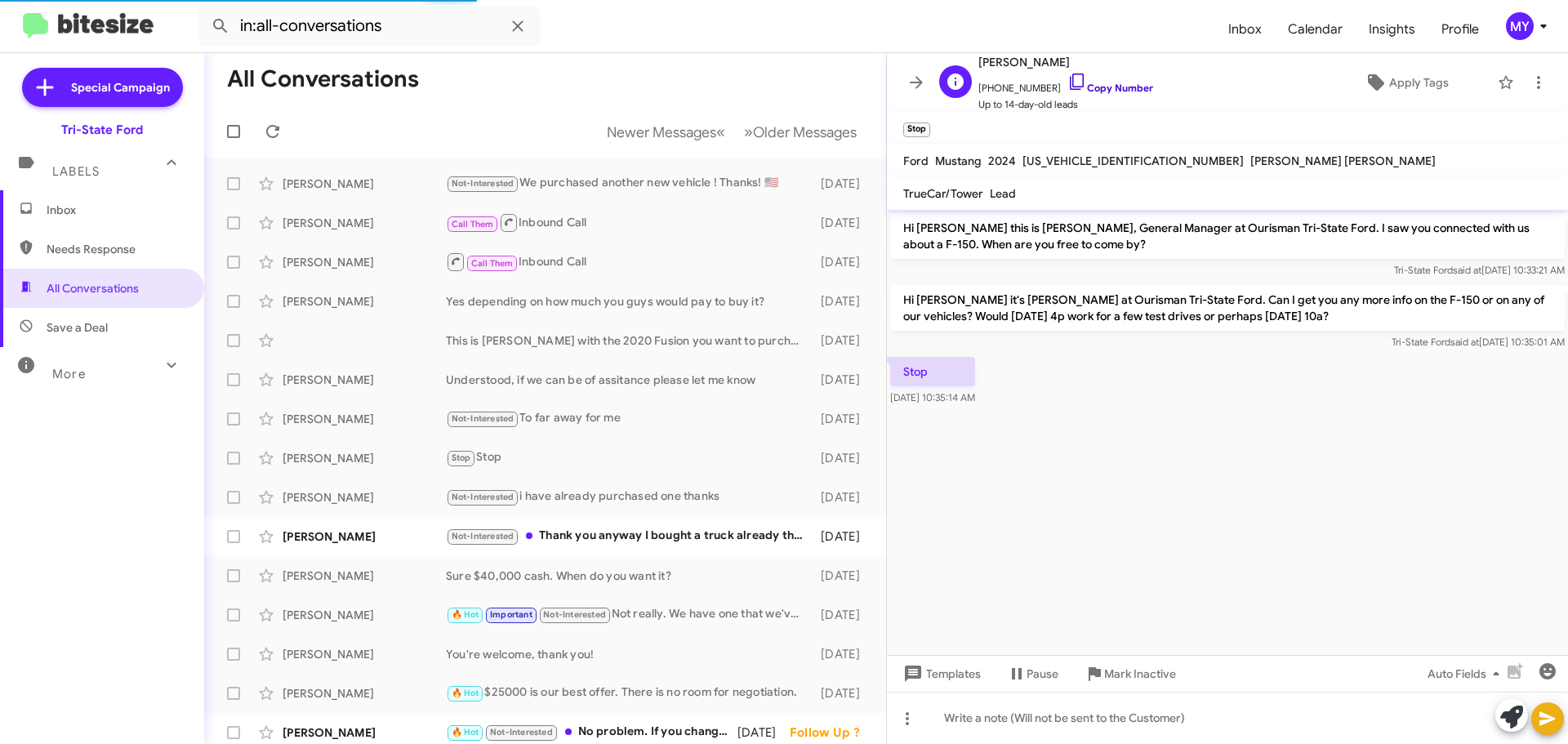
click at [1067, 78] on icon at bounding box center [1077, 81] width 20 height 20
click at [701, 539] on div "Not-Interested Thank you anyway I bought a truck already thank you" at bounding box center [627, 536] width 362 height 19
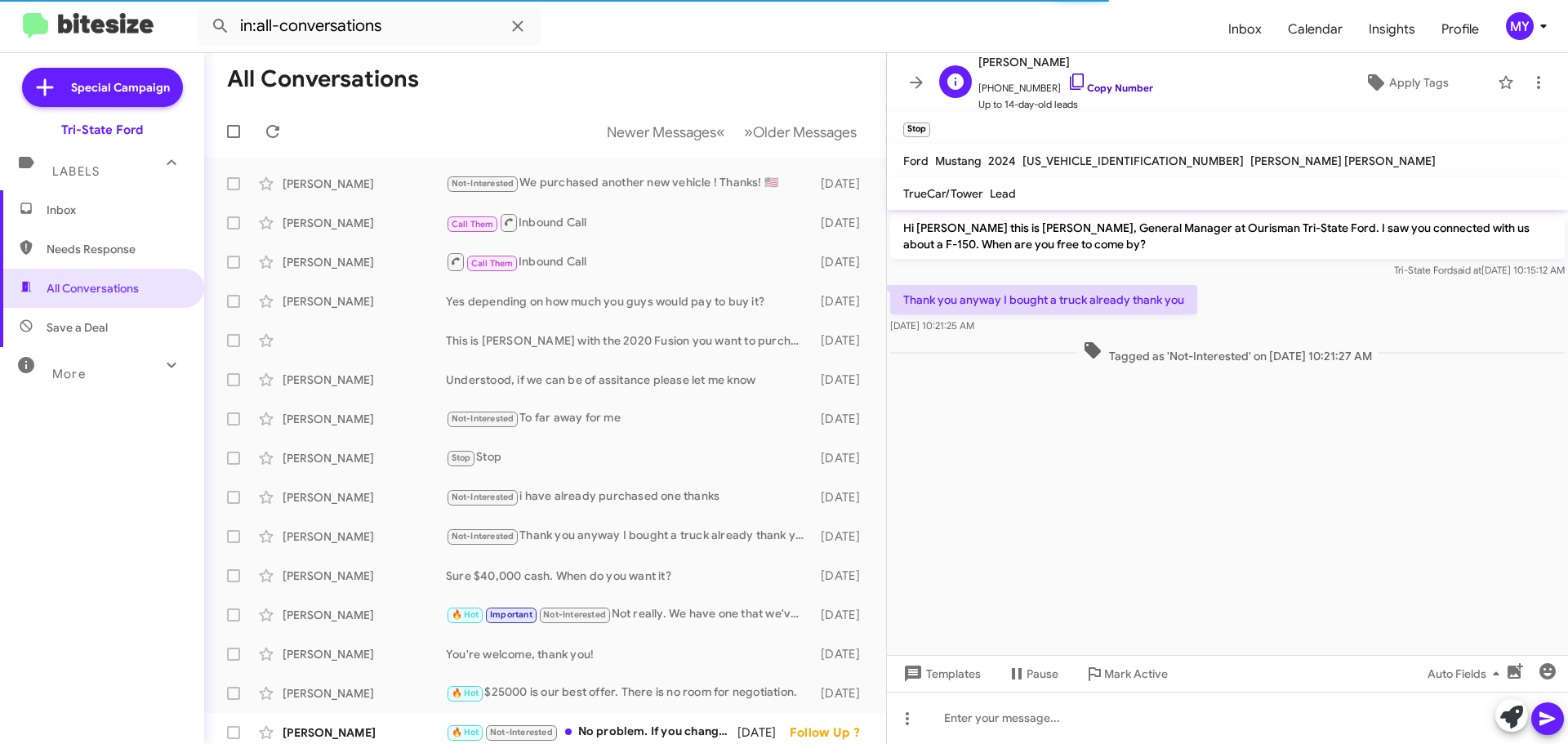
click at [1067, 78] on icon at bounding box center [1077, 81] width 20 height 20
click at [653, 532] on div "Not-Interested Thank you anyway I bought a truck already thank you" at bounding box center [627, 536] width 362 height 19
click at [652, 533] on div "Not-Interested Thank you anyway I bought a truck already thank you" at bounding box center [627, 536] width 362 height 19
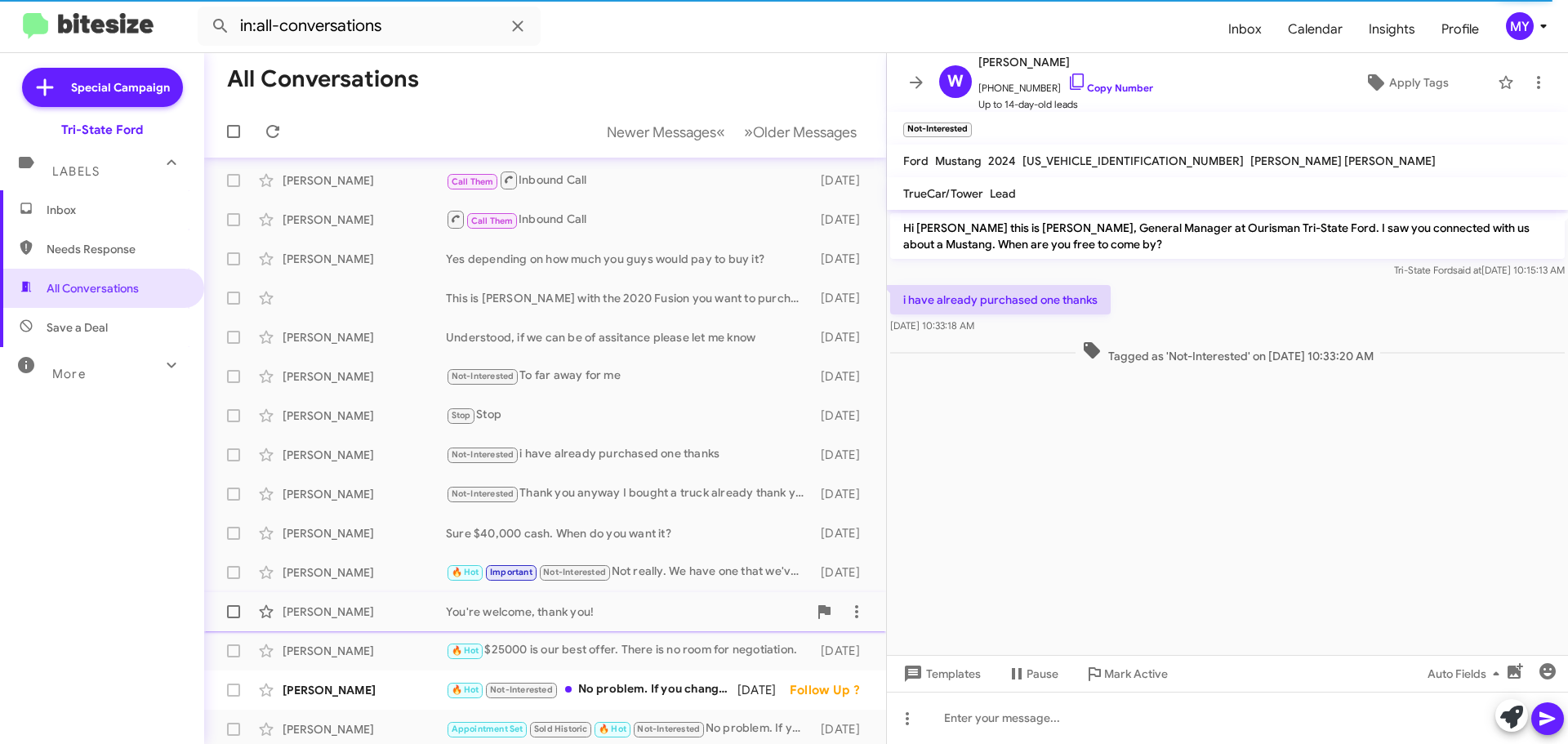
scroll to position [165, 0]
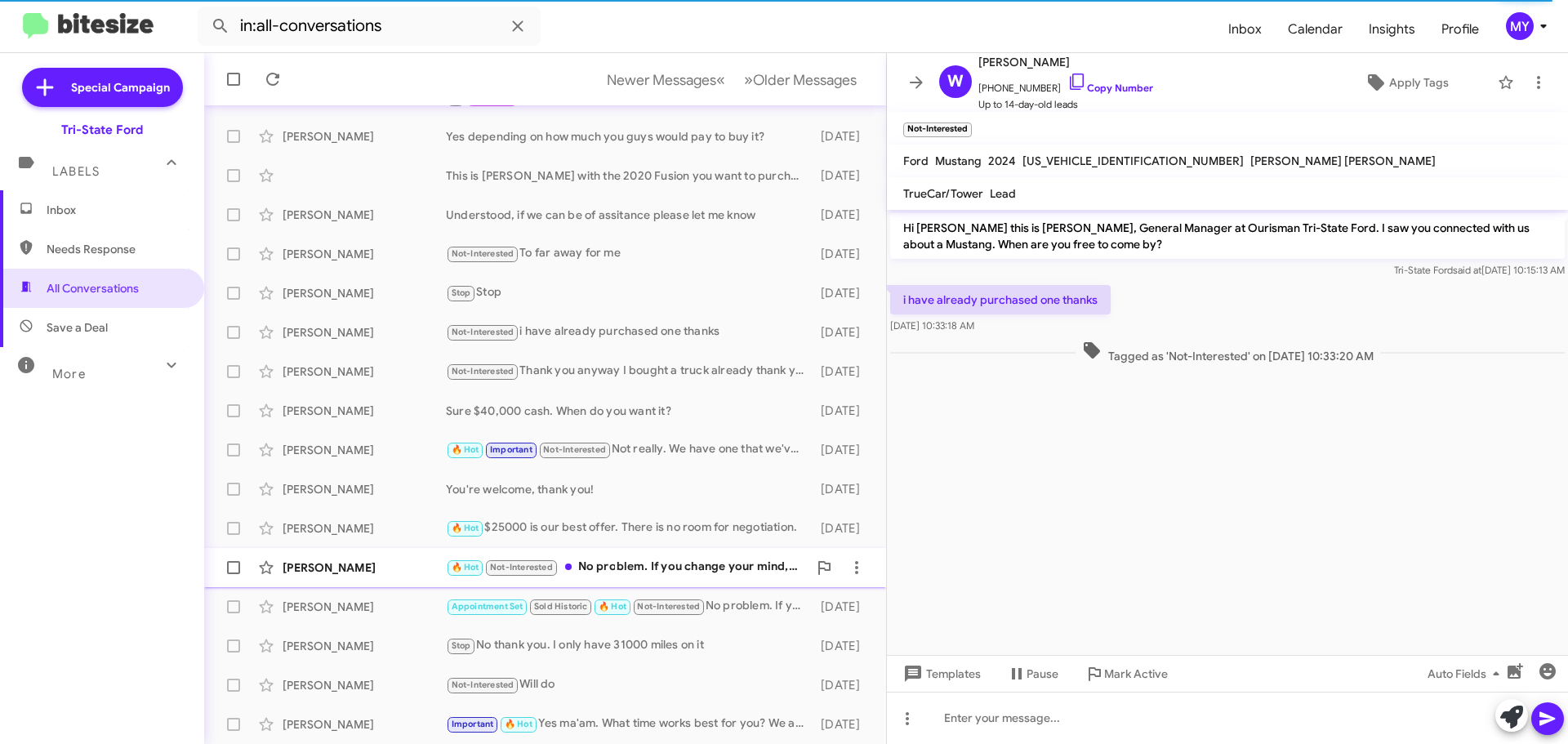
click at [633, 566] on div "🔥 Hot Not-Interested No problem. If you change your mind, just let me know." at bounding box center [627, 566] width 362 height 19
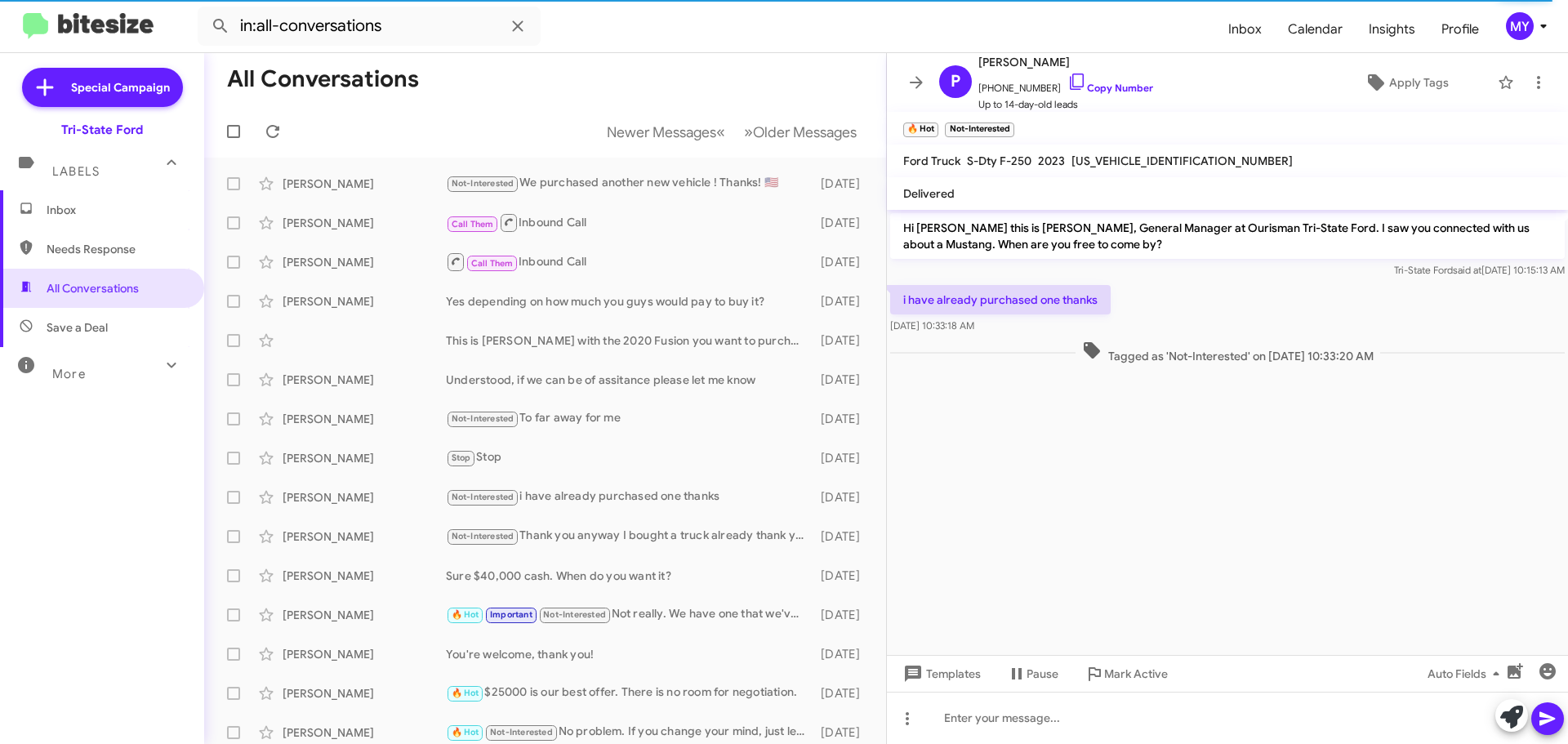
click at [99, 209] on span "Inbox" at bounding box center [116, 209] width 139 height 17
